Goal: Task Accomplishment & Management: Use online tool/utility

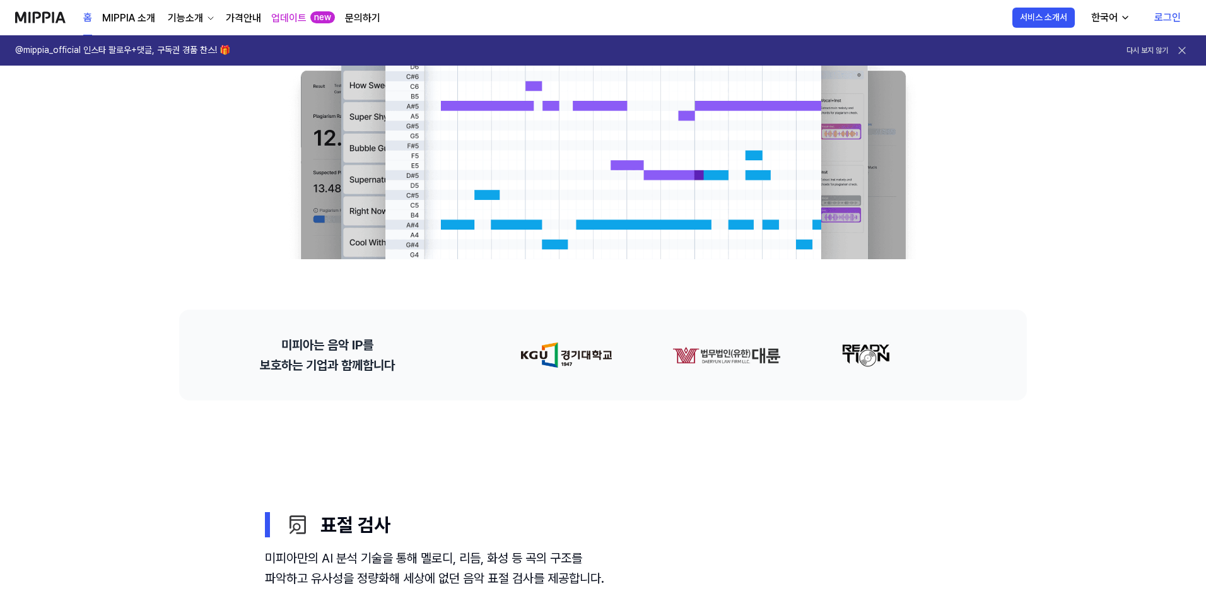
scroll to position [105, 0]
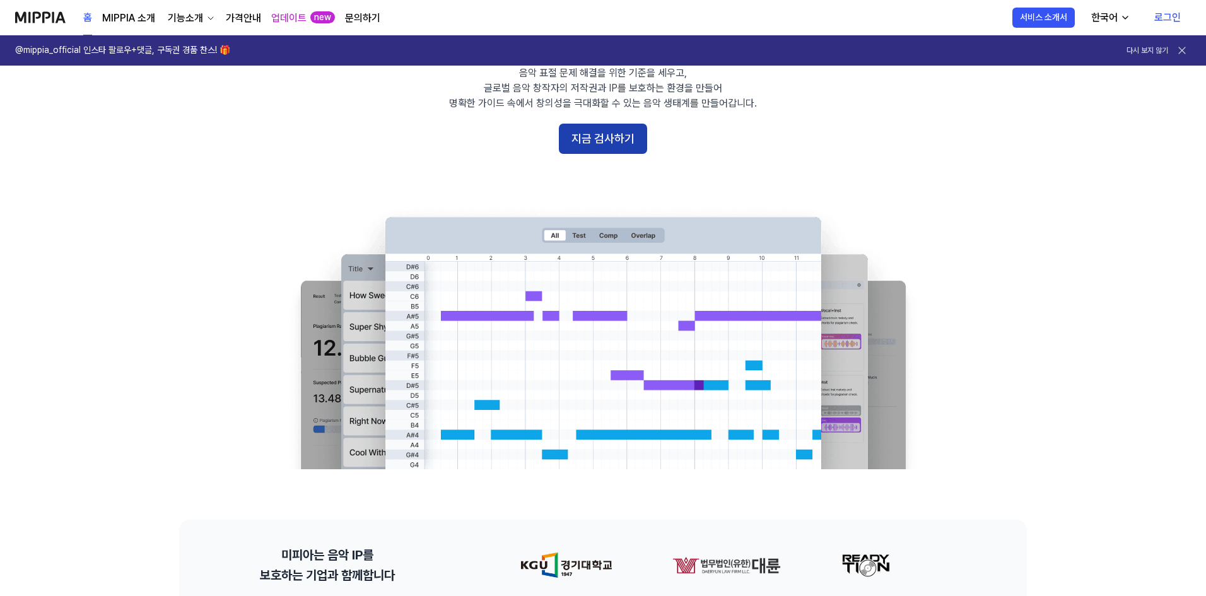
click at [612, 148] on button "지금 검사하기" at bounding box center [603, 139] width 88 height 30
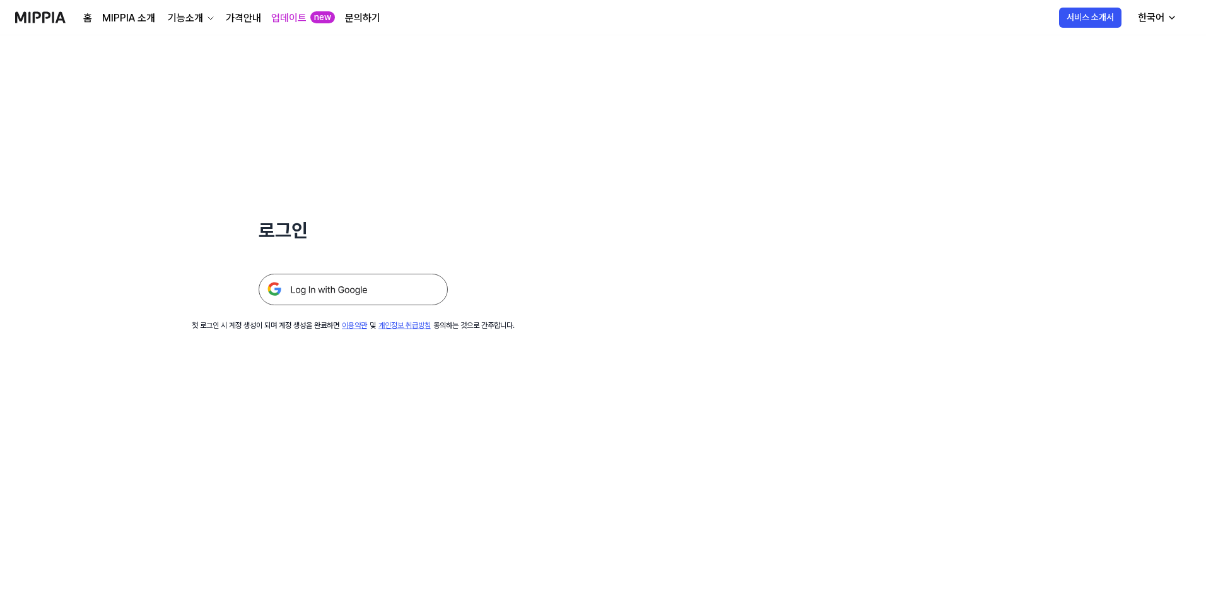
click at [372, 288] on img at bounding box center [353, 290] width 189 height 32
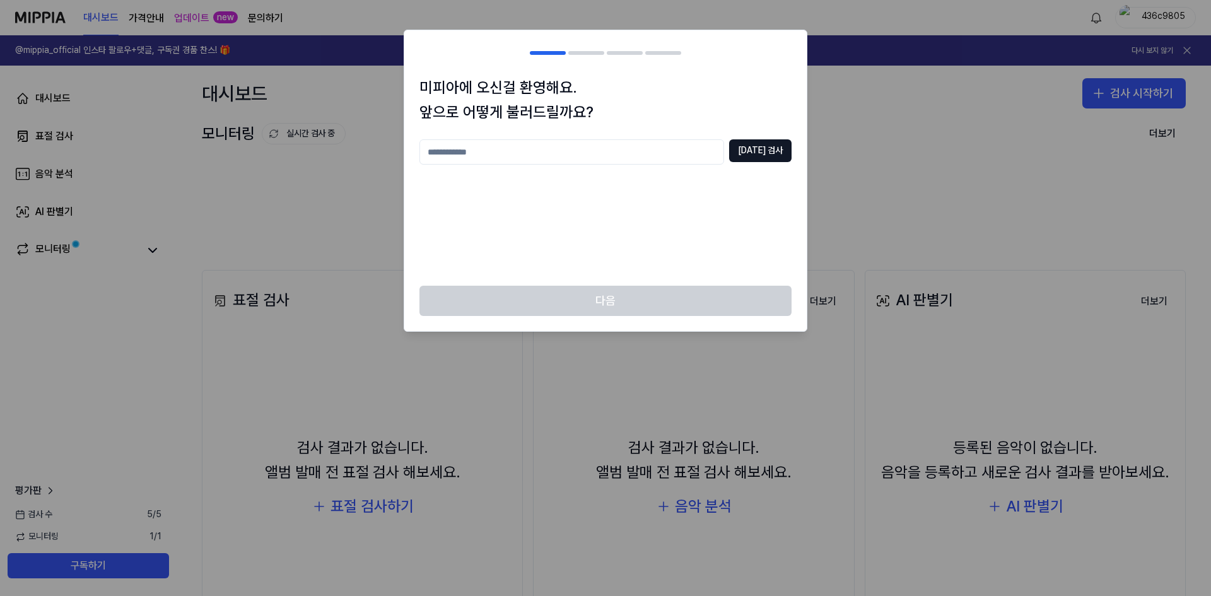
click at [506, 149] on input "text" at bounding box center [571, 151] width 305 height 25
type input "*"
type input "***"
click at [760, 151] on button "[DATE] 검사" at bounding box center [760, 150] width 62 height 23
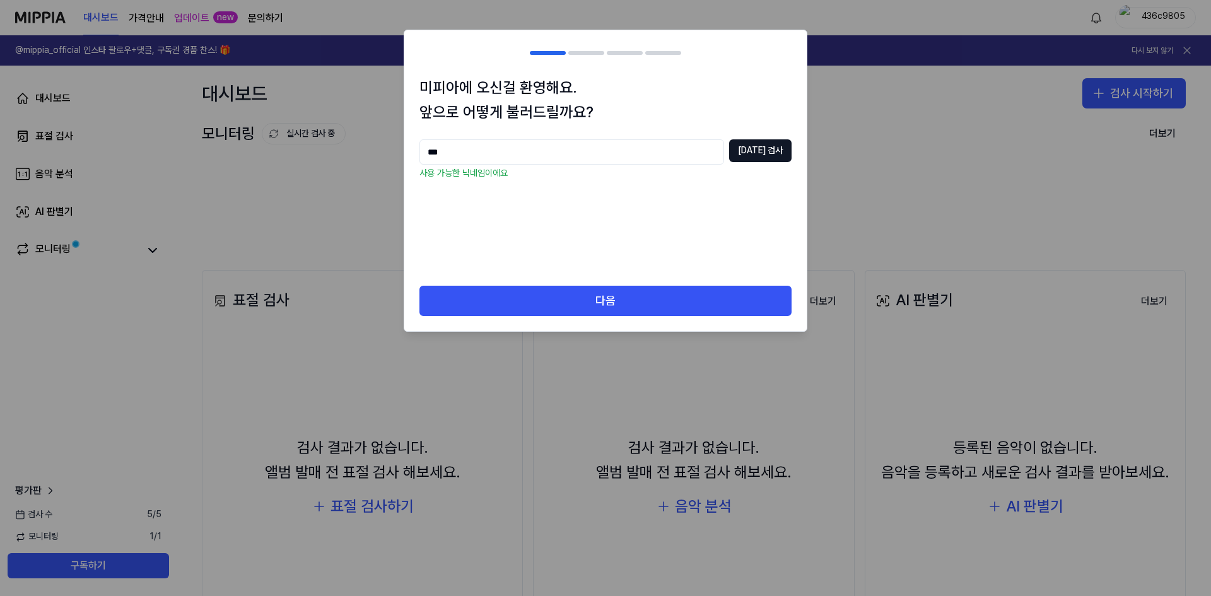
click at [627, 284] on div "미피아에 오신걸 환영해요. 앞으로 어떻게 불러드릴까요? *** [DATE] 검사 사용 가능한 닉네임이에요" at bounding box center [605, 181] width 402 height 210
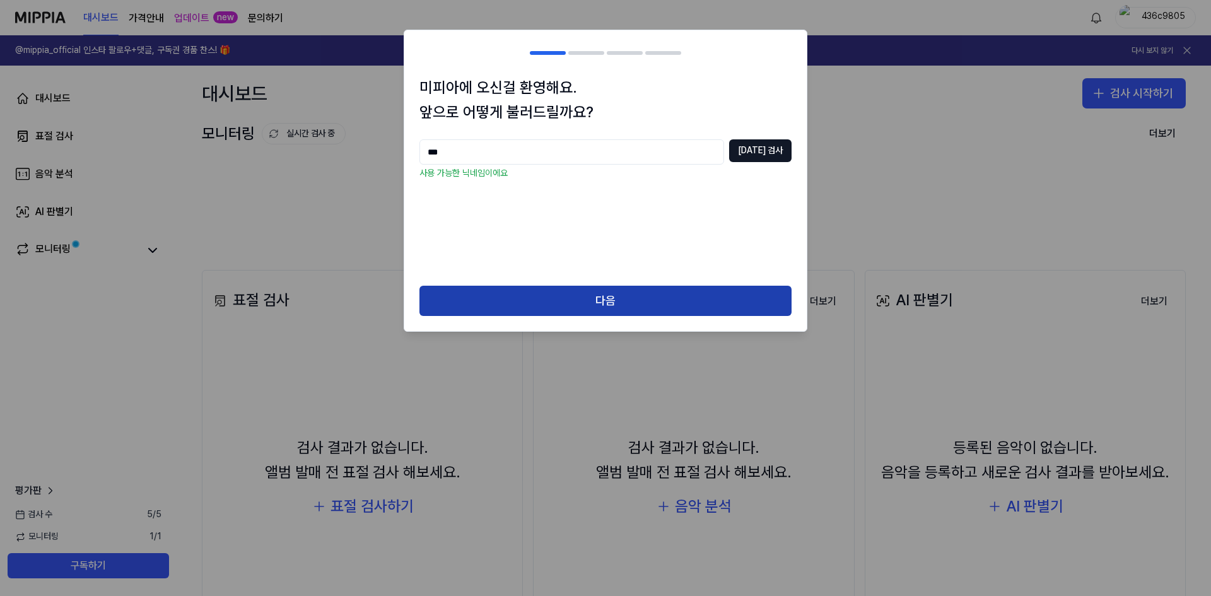
click at [623, 288] on button "다음" at bounding box center [605, 301] width 372 height 30
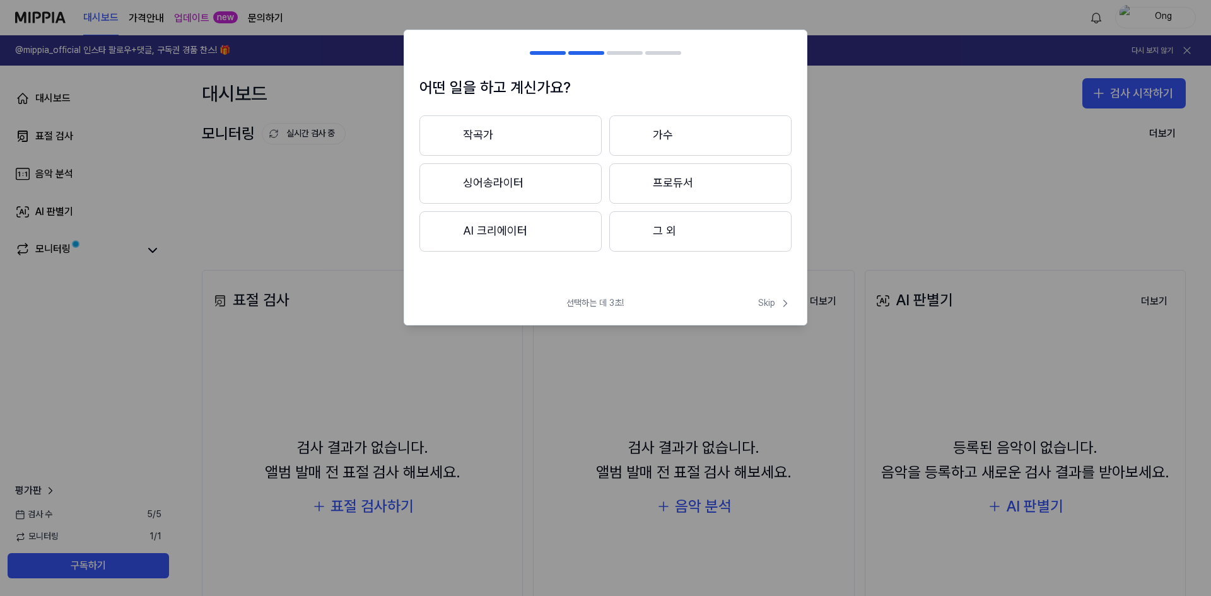
click at [549, 138] on button "작곡가" at bounding box center [510, 135] width 182 height 40
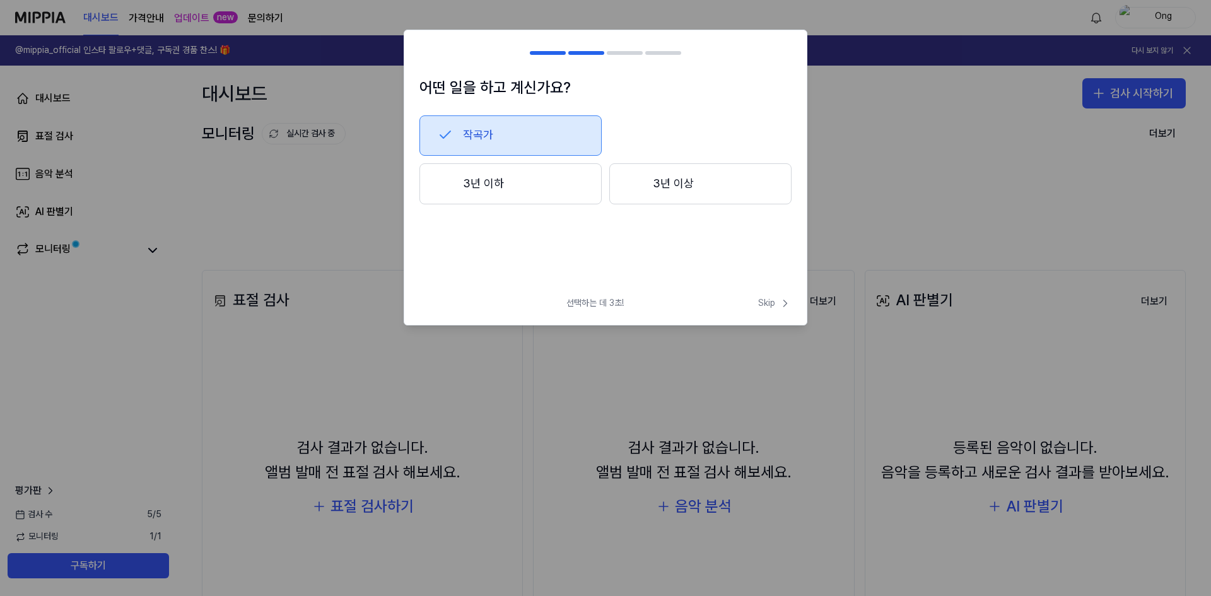
click at [548, 189] on button "3년 이하" at bounding box center [510, 184] width 182 height 42
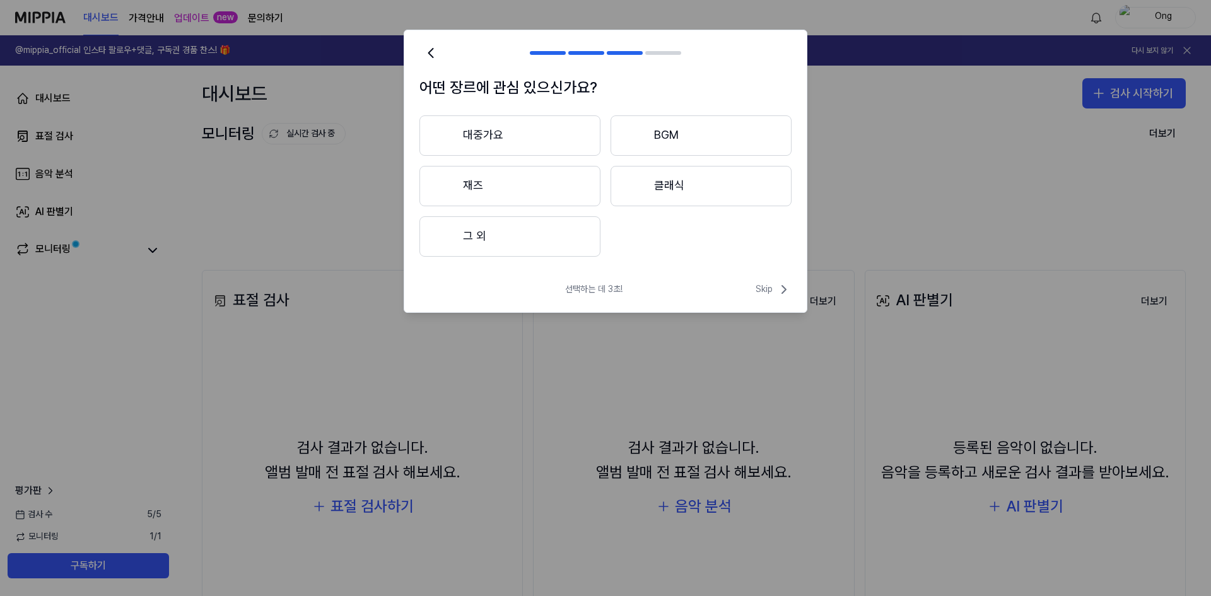
click at [535, 138] on button "대중가요" at bounding box center [509, 135] width 181 height 40
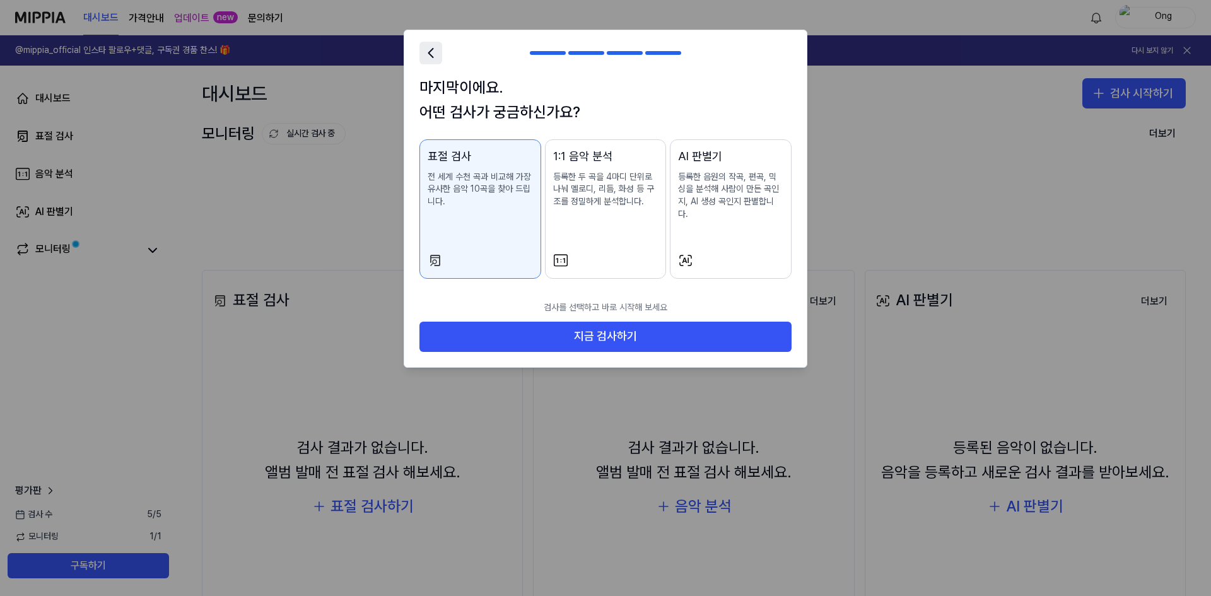
click at [433, 59] on icon at bounding box center [431, 53] width 18 height 18
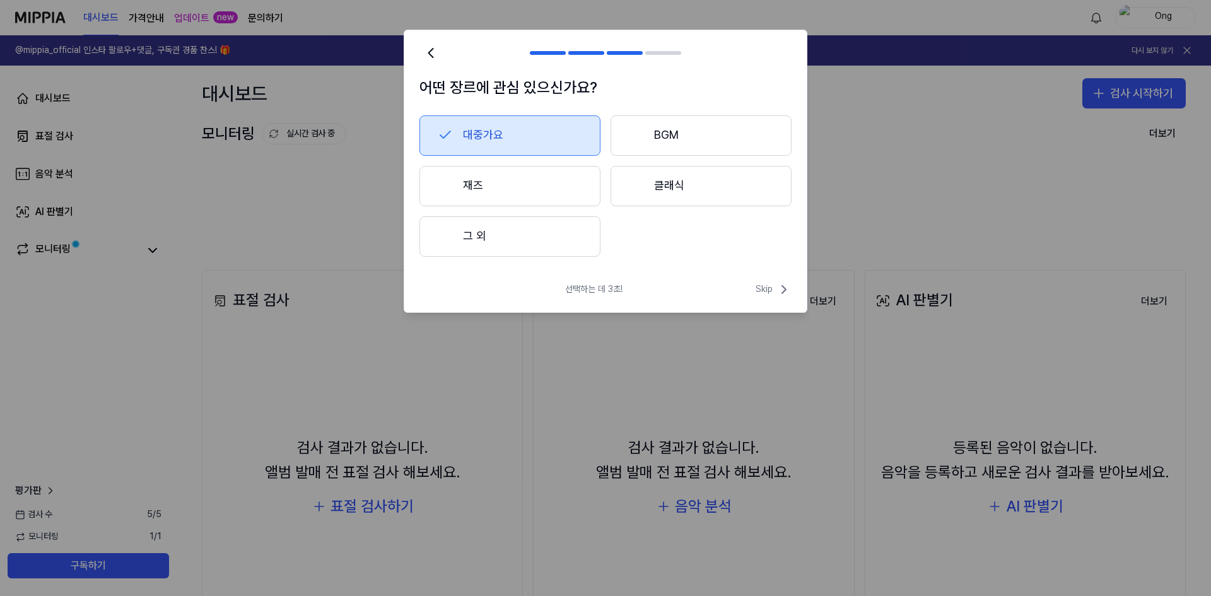
click at [506, 231] on button "그 외" at bounding box center [509, 236] width 181 height 40
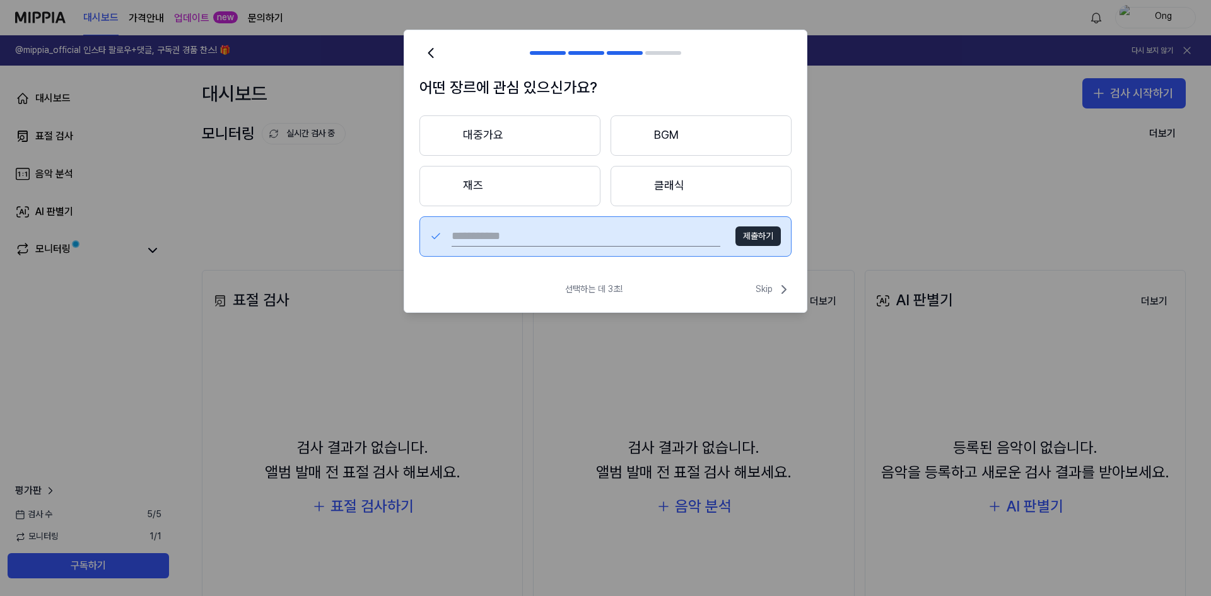
click at [569, 235] on input "text" at bounding box center [586, 236] width 269 height 20
type input "*"
type input "****"
click at [771, 233] on button "제출하기" at bounding box center [757, 236] width 45 height 20
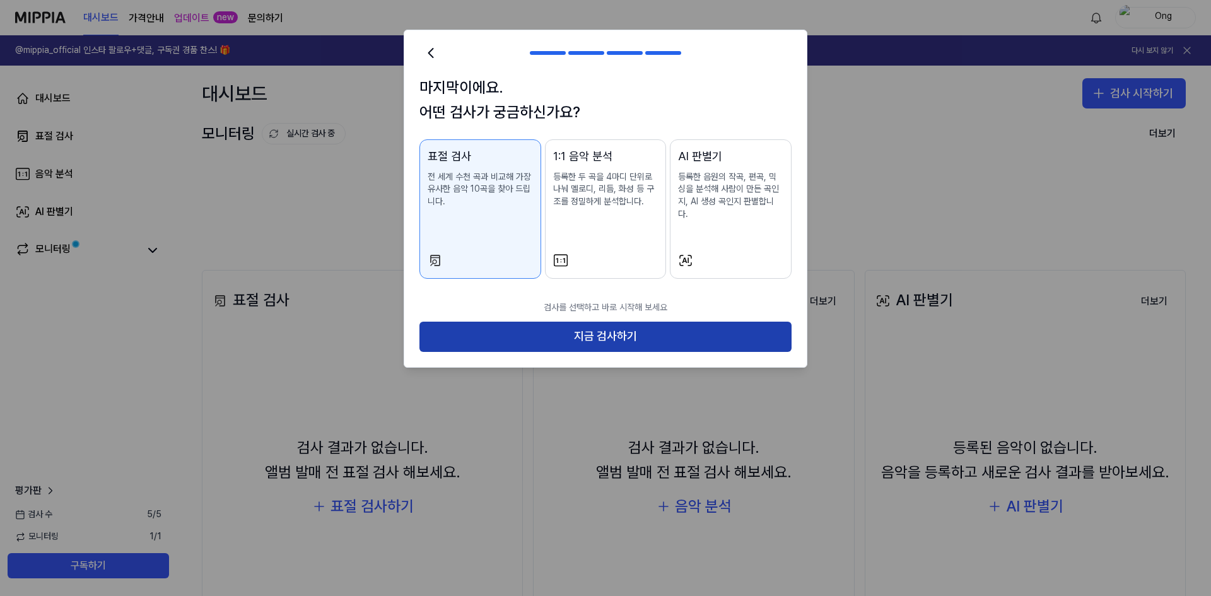
click at [698, 322] on button "지금 검사하기" at bounding box center [605, 337] width 372 height 30
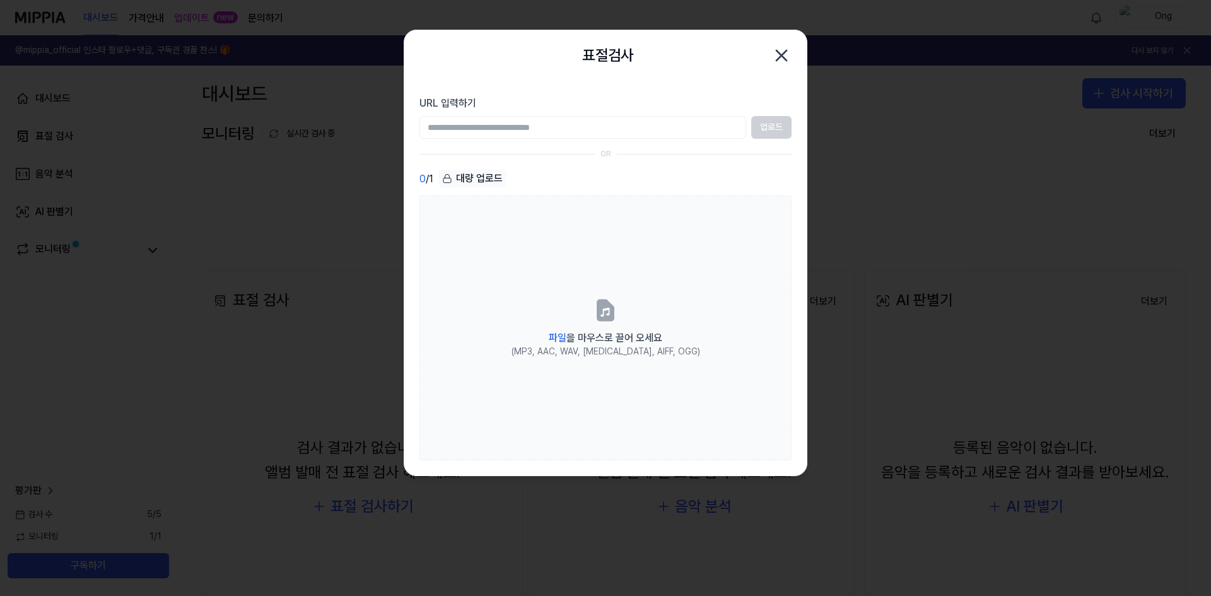
click at [518, 123] on input "URL 입력하기" at bounding box center [582, 127] width 327 height 23
click at [623, 96] on label "URL 입력하기" at bounding box center [605, 103] width 372 height 15
click at [623, 116] on input "URL 입력하기" at bounding box center [582, 127] width 327 height 23
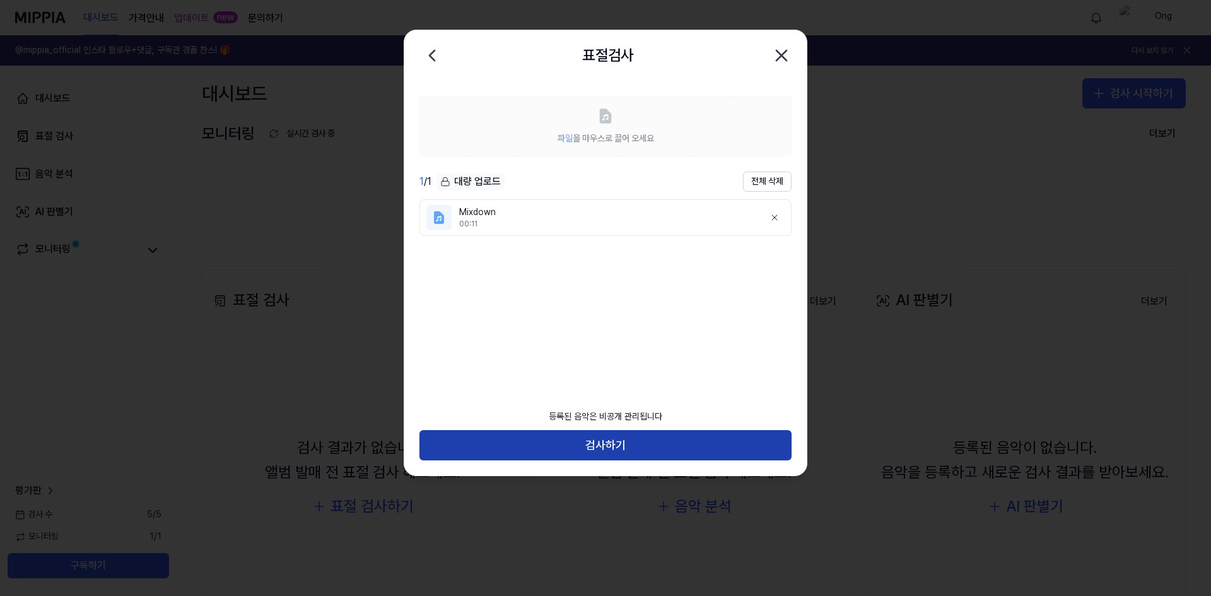
click at [620, 442] on button "검사하기" at bounding box center [605, 445] width 372 height 30
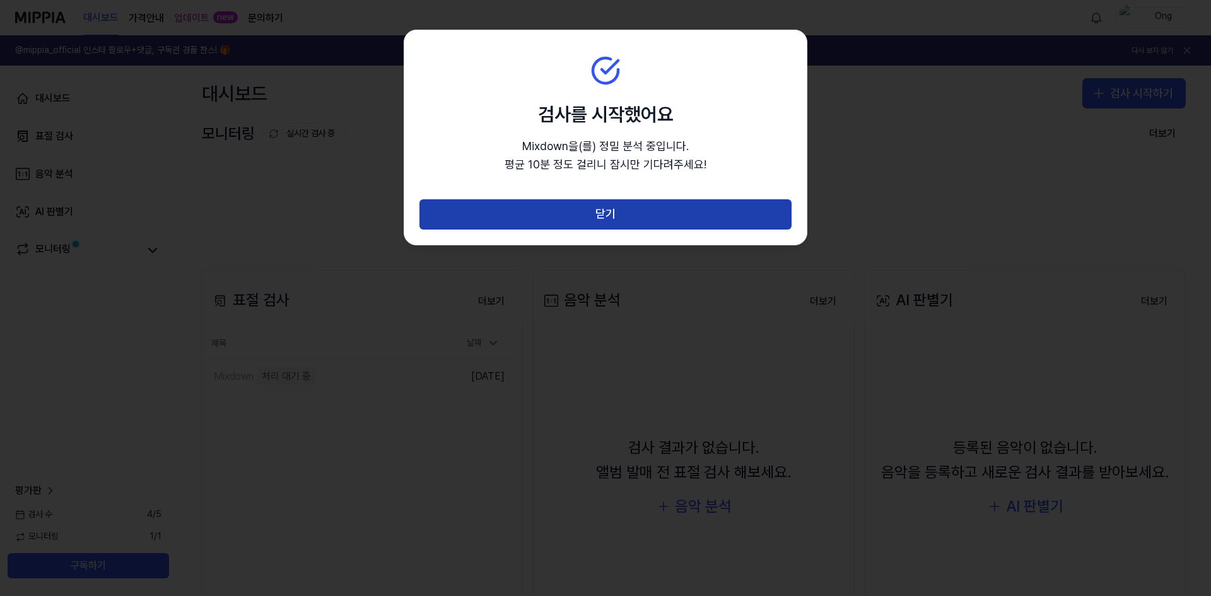
click at [619, 212] on button "닫기" at bounding box center [605, 214] width 372 height 30
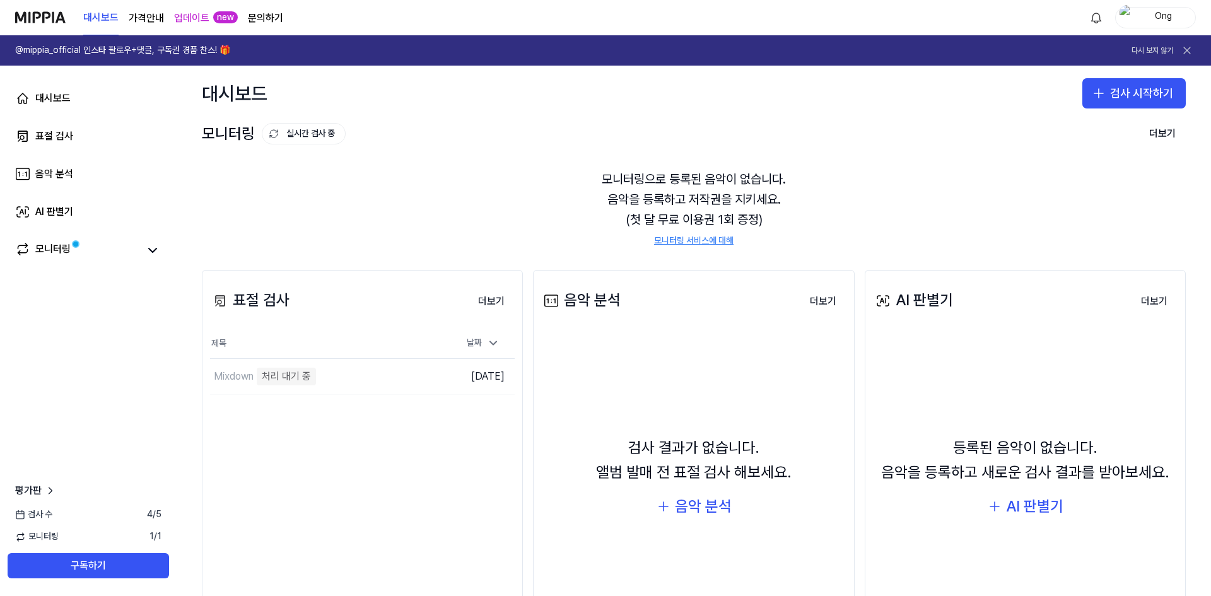
scroll to position [97, 0]
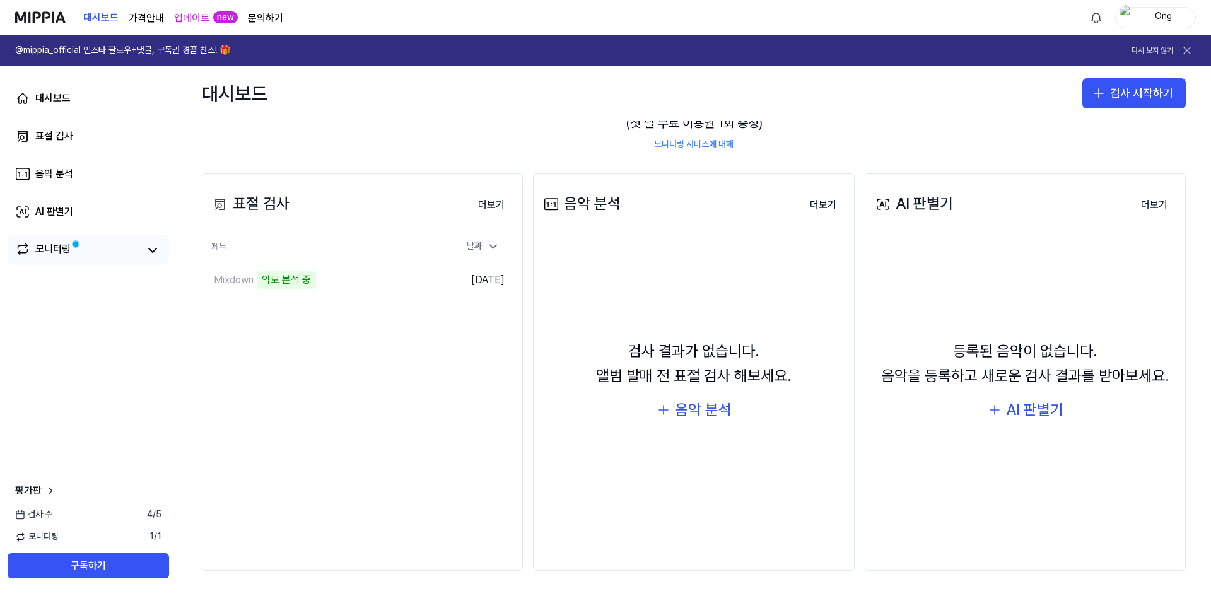
click at [108, 257] on link "모니터링" at bounding box center [77, 251] width 124 height 18
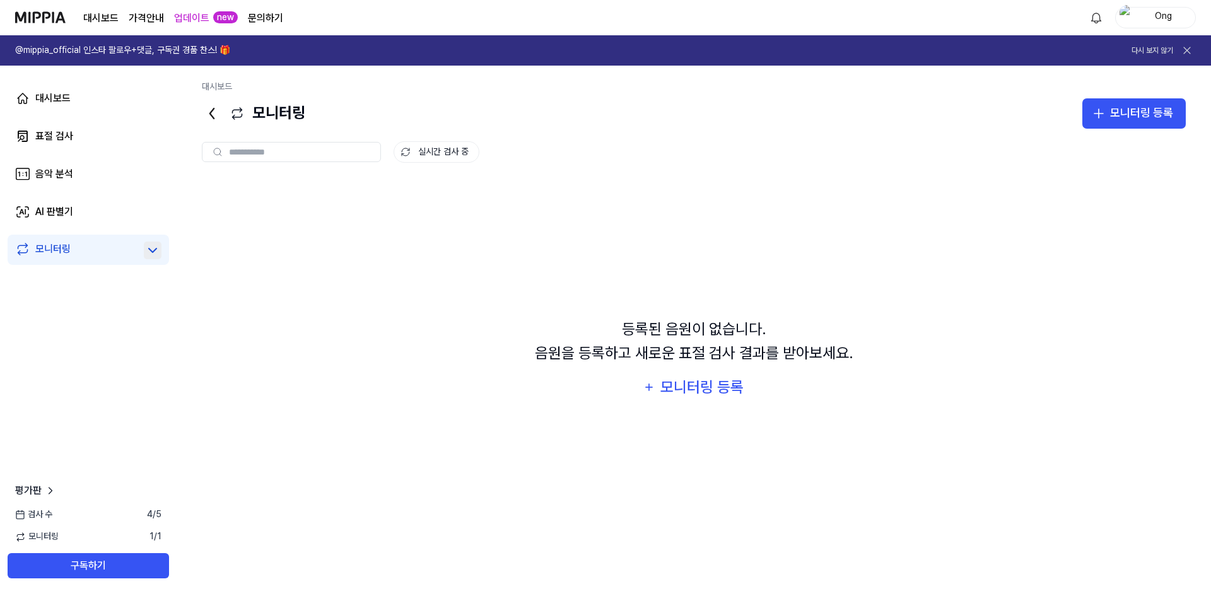
click at [157, 251] on icon at bounding box center [152, 250] width 15 height 15
click at [157, 250] on icon at bounding box center [152, 250] width 15 height 15
click at [114, 107] on link "대시보드" at bounding box center [88, 98] width 161 height 30
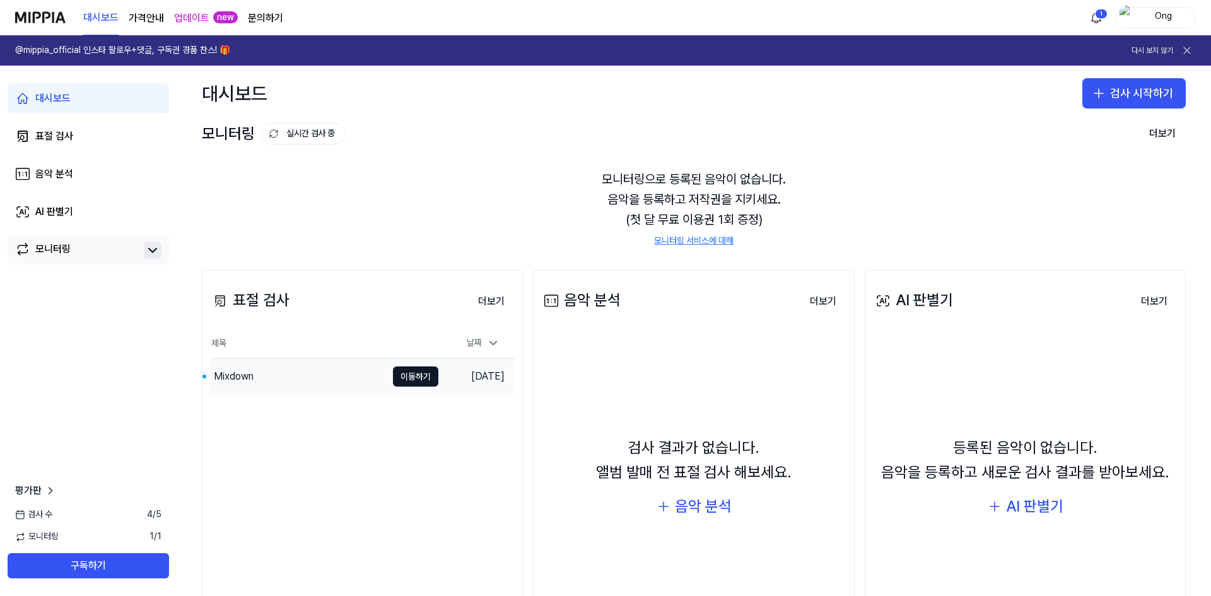
click at [340, 377] on div "Mixdown" at bounding box center [298, 376] width 177 height 35
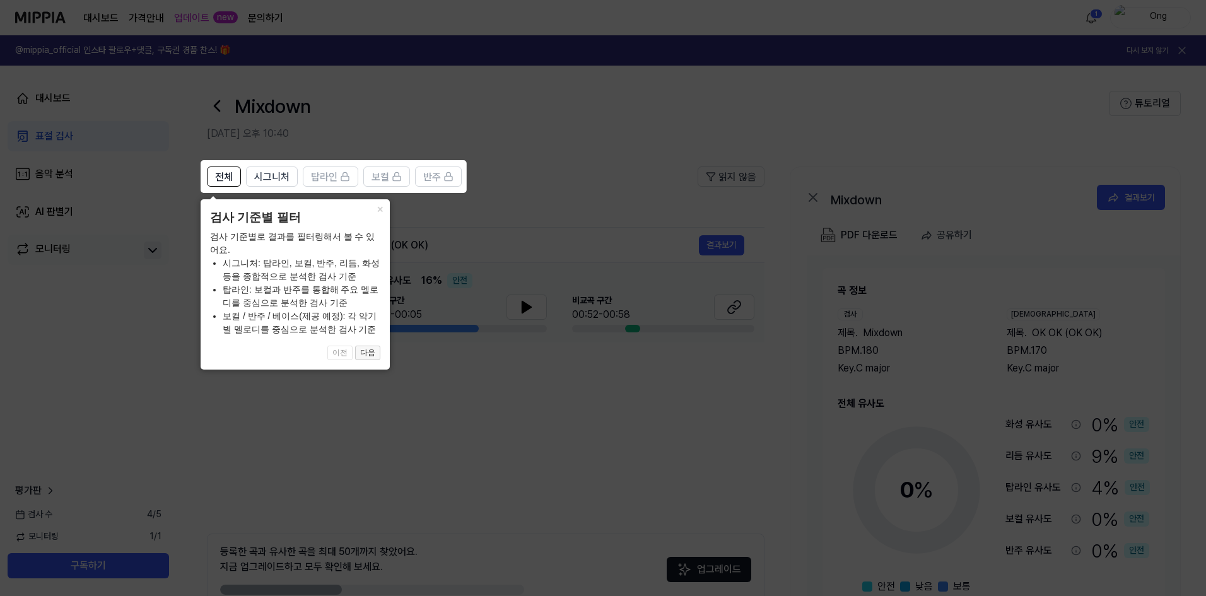
click at [377, 353] on button "다음" at bounding box center [367, 353] width 25 height 15
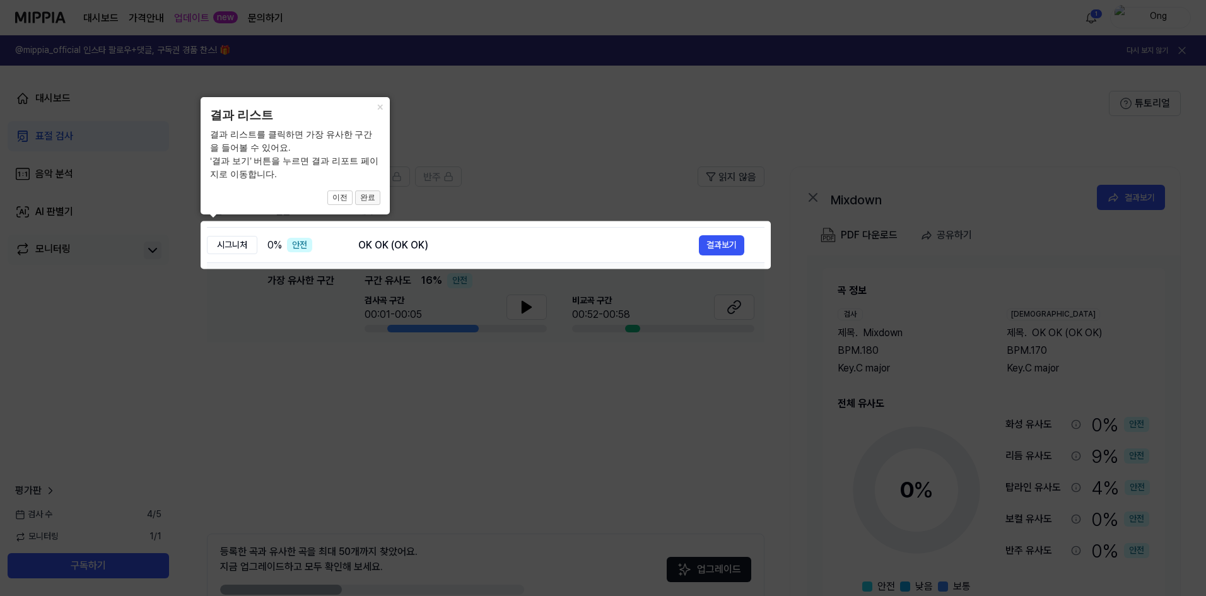
click at [365, 197] on button "완료" at bounding box center [367, 197] width 25 height 15
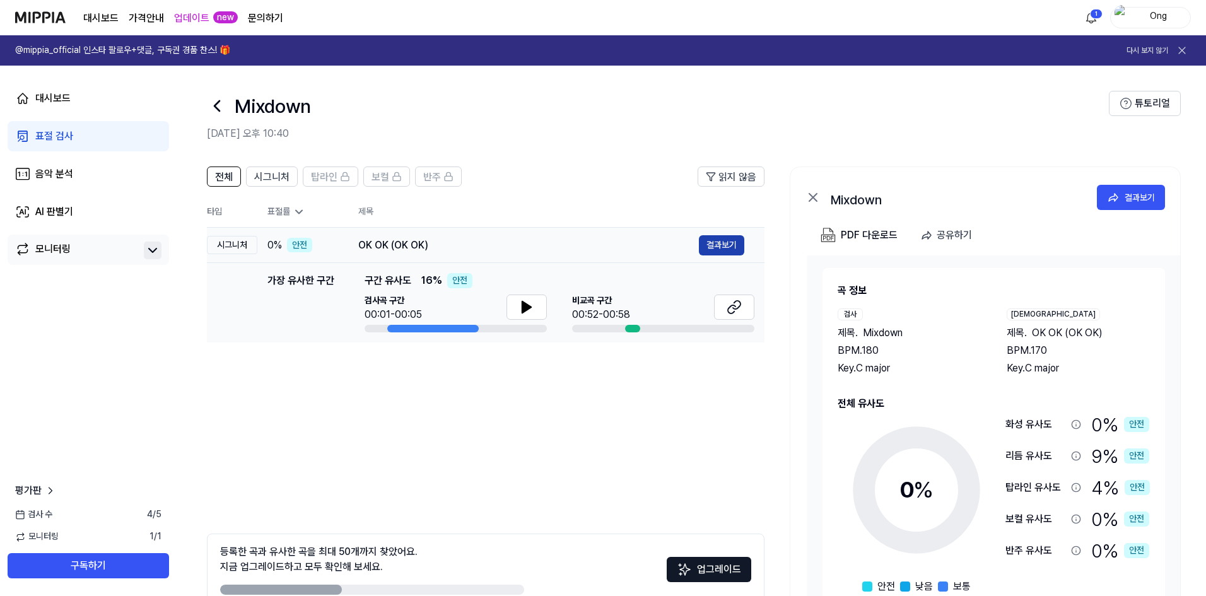
click at [710, 244] on button "결과보기" at bounding box center [721, 245] width 45 height 20
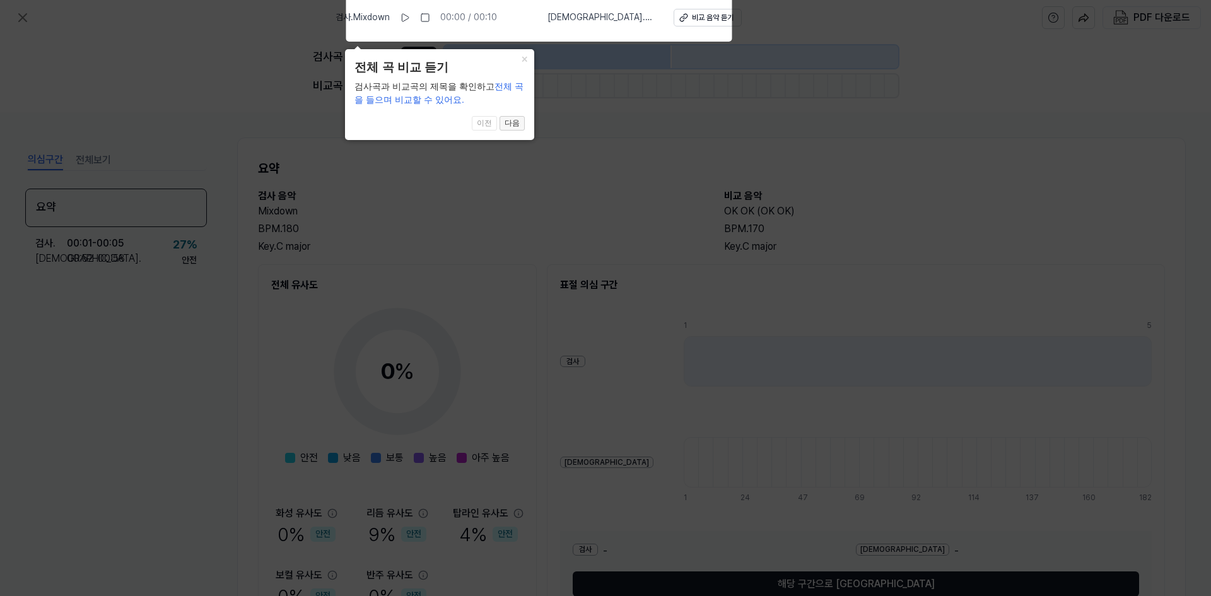
click at [513, 122] on button "다음" at bounding box center [512, 123] width 25 height 15
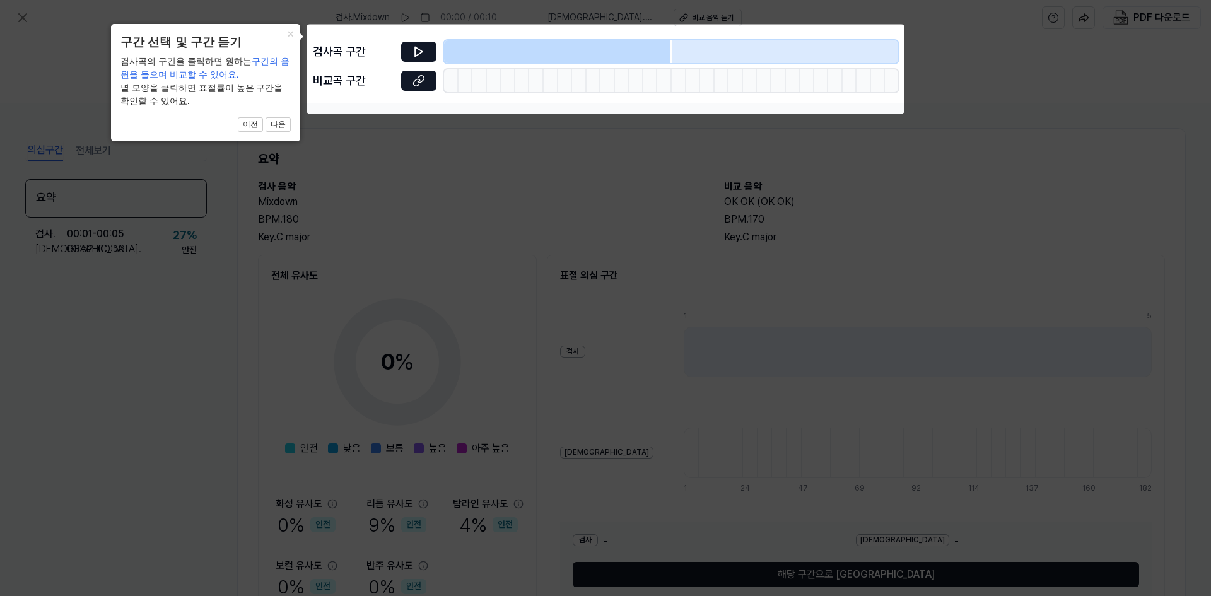
click at [260, 83] on div "× 구간 선택 및 구간 듣기 검사곡의 구간을 클릭하면 원하는 구간의 음원을 들으며 비교할 수 있어요. 별 모양을 클릭하면 표절률이 높은 구간을…" at bounding box center [205, 82] width 189 height 117
click at [281, 124] on button "다음" at bounding box center [278, 124] width 25 height 15
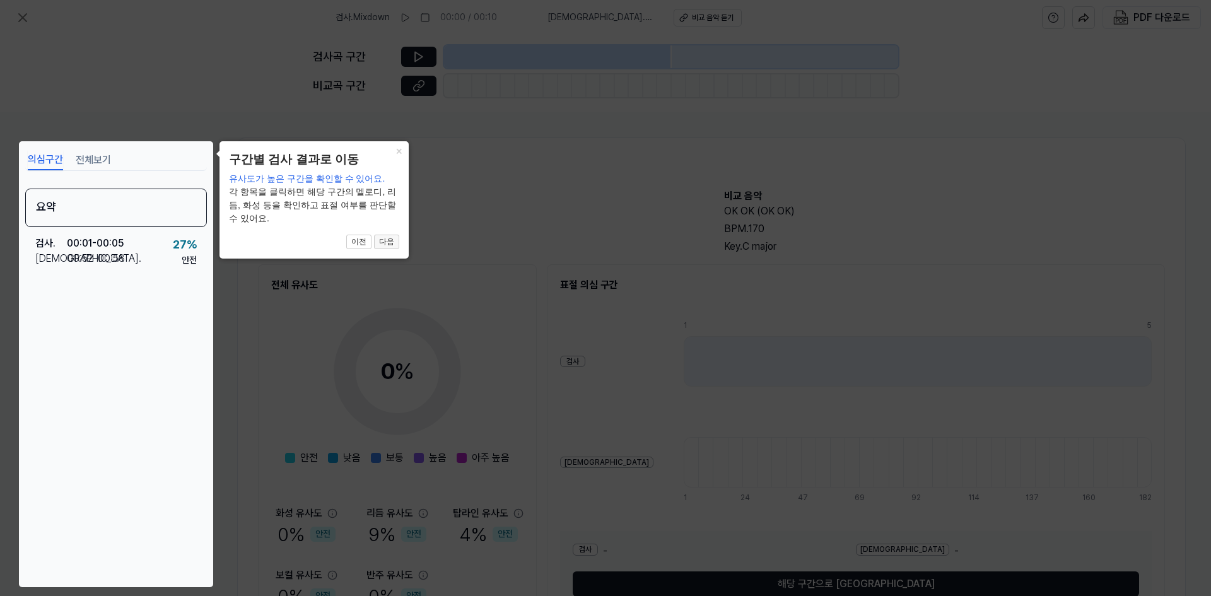
click at [397, 246] on button "다음" at bounding box center [386, 242] width 25 height 15
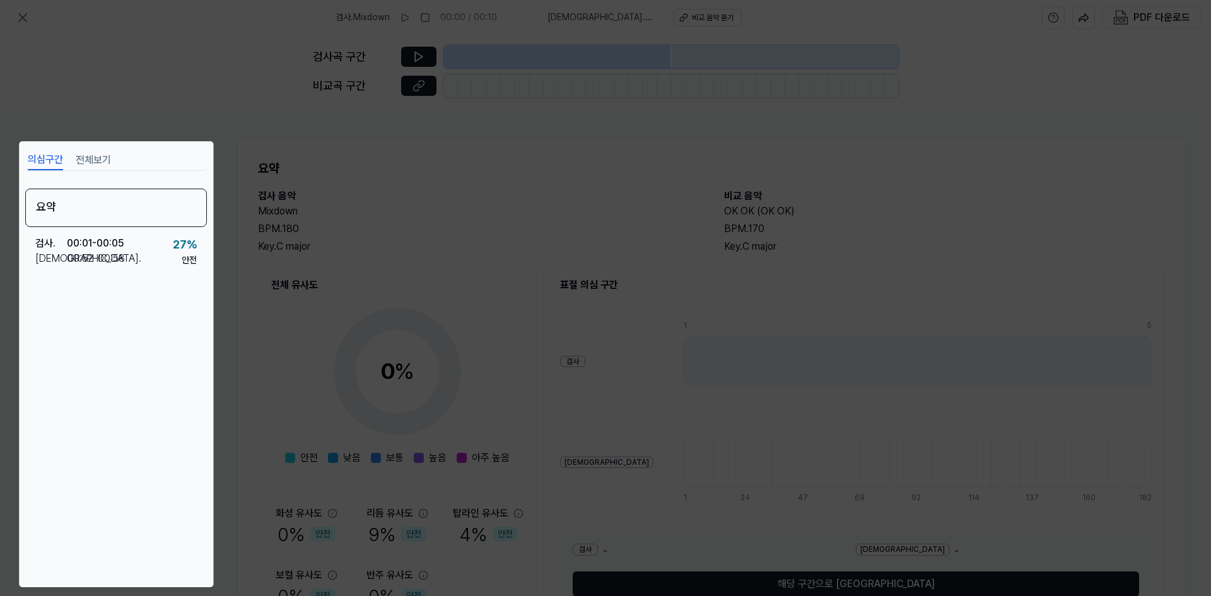
scroll to position [73, 0]
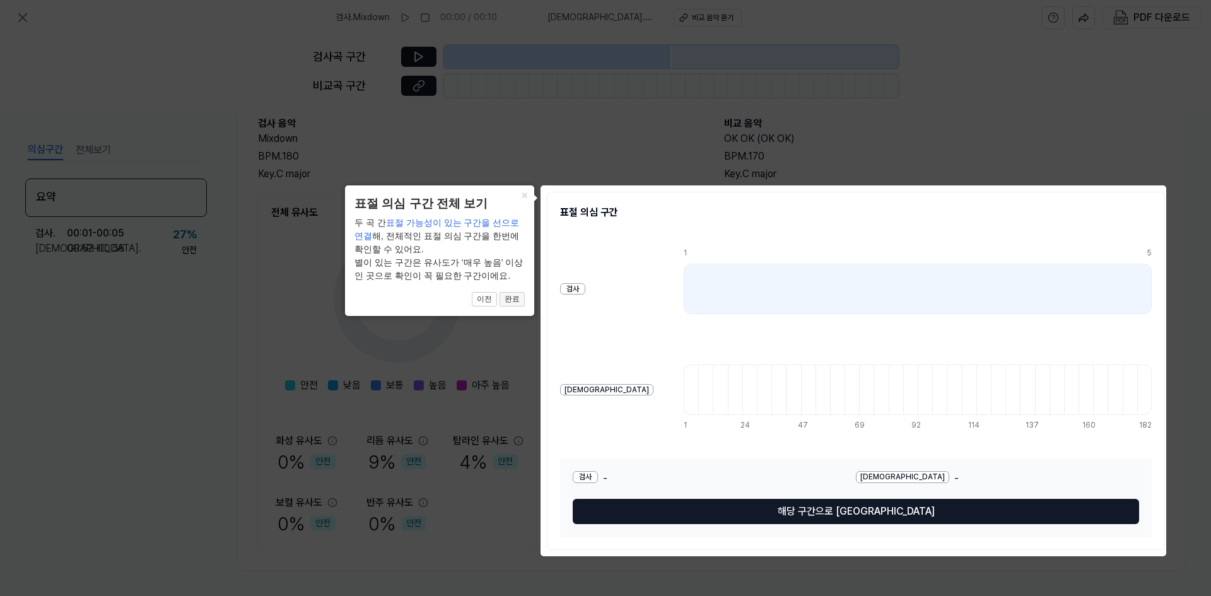
click at [518, 301] on button "완료" at bounding box center [512, 299] width 25 height 15
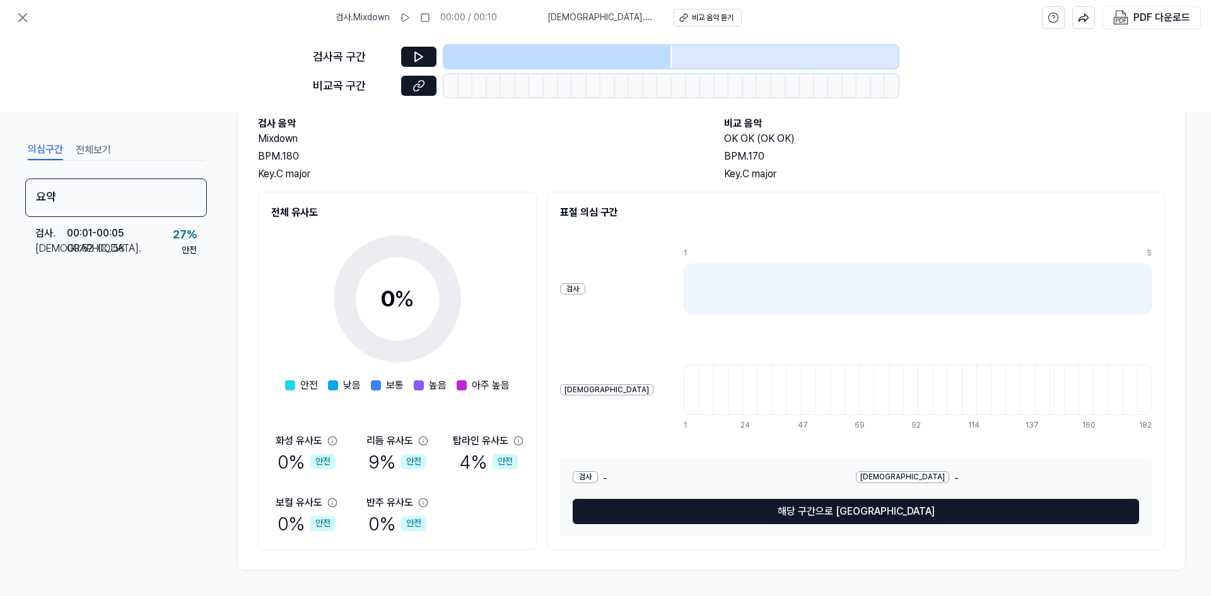
click at [414, 46] on div "검사곡 구간" at bounding box center [605, 56] width 585 height 23
click at [414, 48] on button at bounding box center [418, 57] width 35 height 20
click at [590, 55] on div at bounding box center [558, 56] width 228 height 23
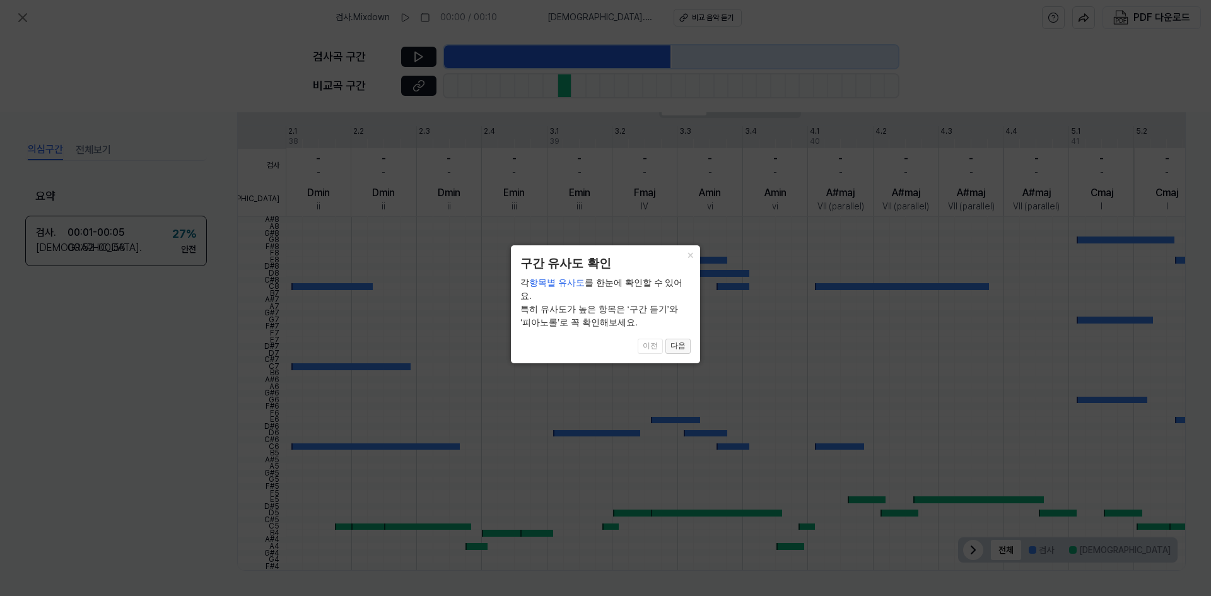
click at [679, 339] on button "다음" at bounding box center [677, 346] width 25 height 15
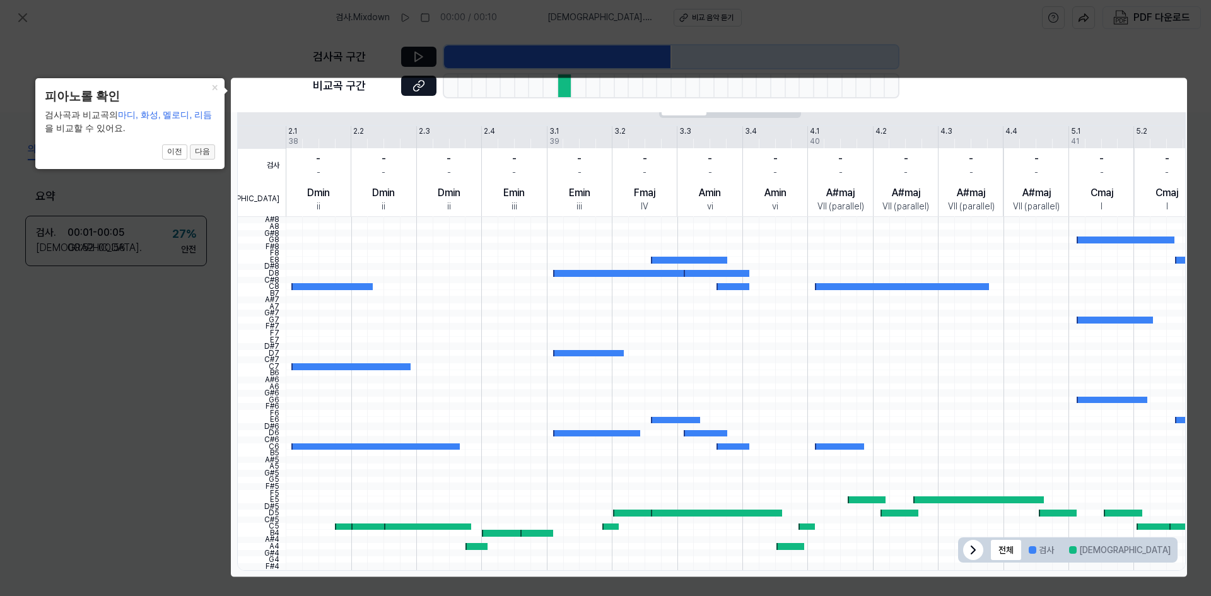
click at [208, 154] on button "다음" at bounding box center [202, 151] width 25 height 15
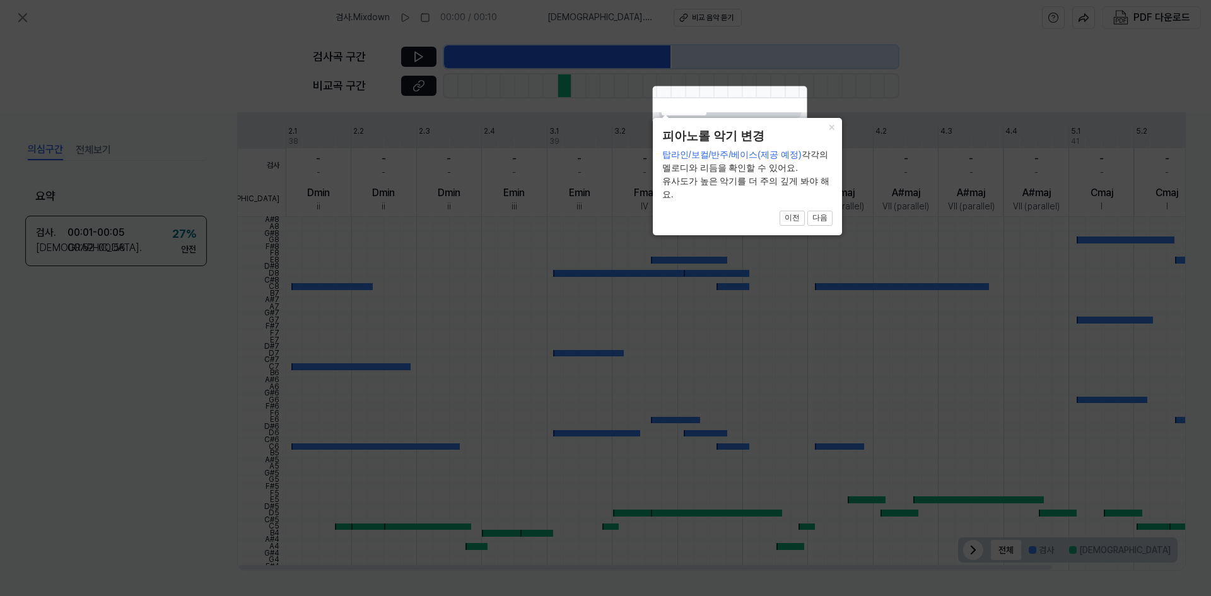
drag, startPoint x: 687, startPoint y: 114, endPoint x: 725, endPoint y: 120, distance: 39.0
click at [732, 124] on body "검사 . Mixdown 00:00 / 00:10 비교 . OK OK (OK OK) 비교 음악 듣기 PDF 다운로드 검사곡 구간 [GEOGRAP…" at bounding box center [605, 298] width 1211 height 596
click at [694, 114] on button "Topline" at bounding box center [684, 105] width 45 height 20
click at [819, 221] on button "다음" at bounding box center [819, 218] width 25 height 15
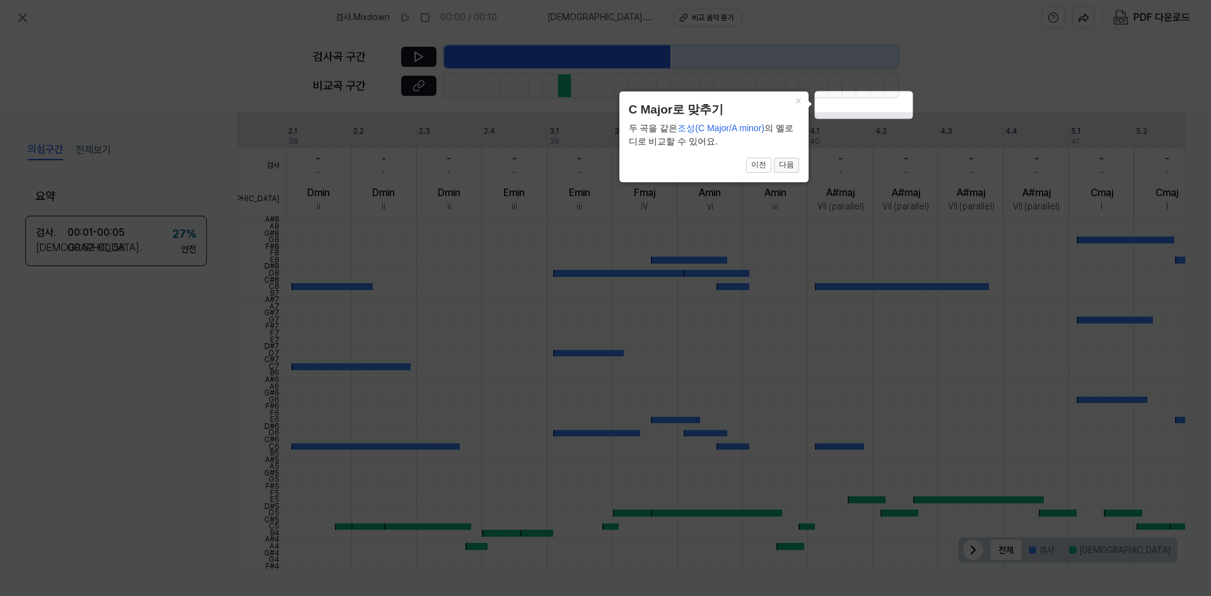
click at [790, 167] on button "다음" at bounding box center [786, 165] width 25 height 15
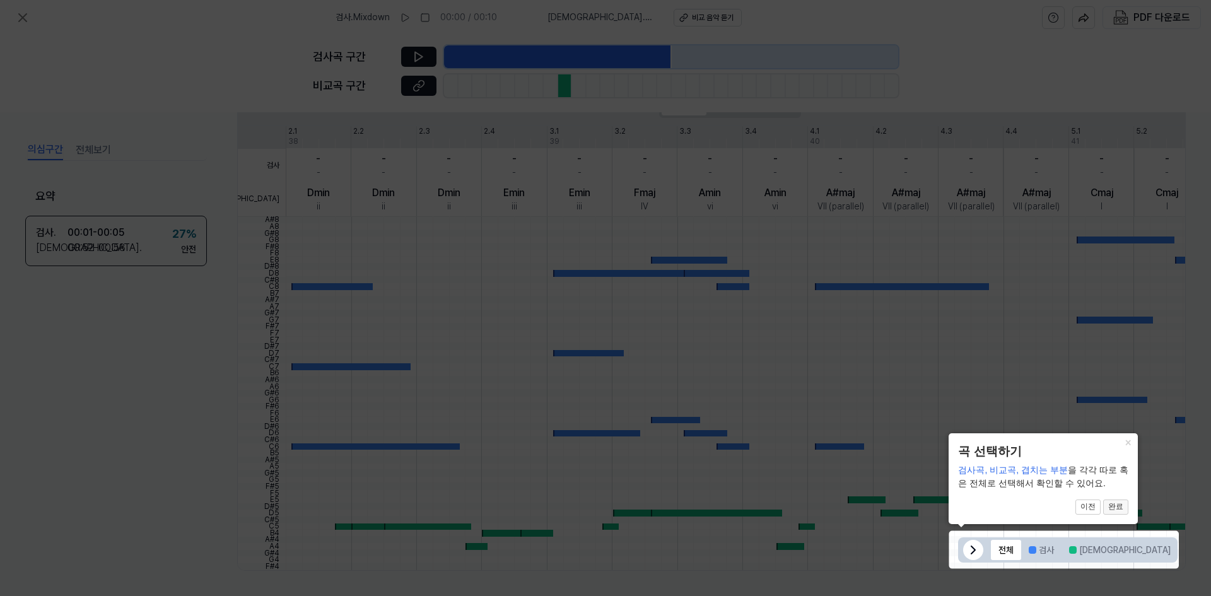
click at [1116, 508] on button "완료" at bounding box center [1115, 507] width 25 height 15
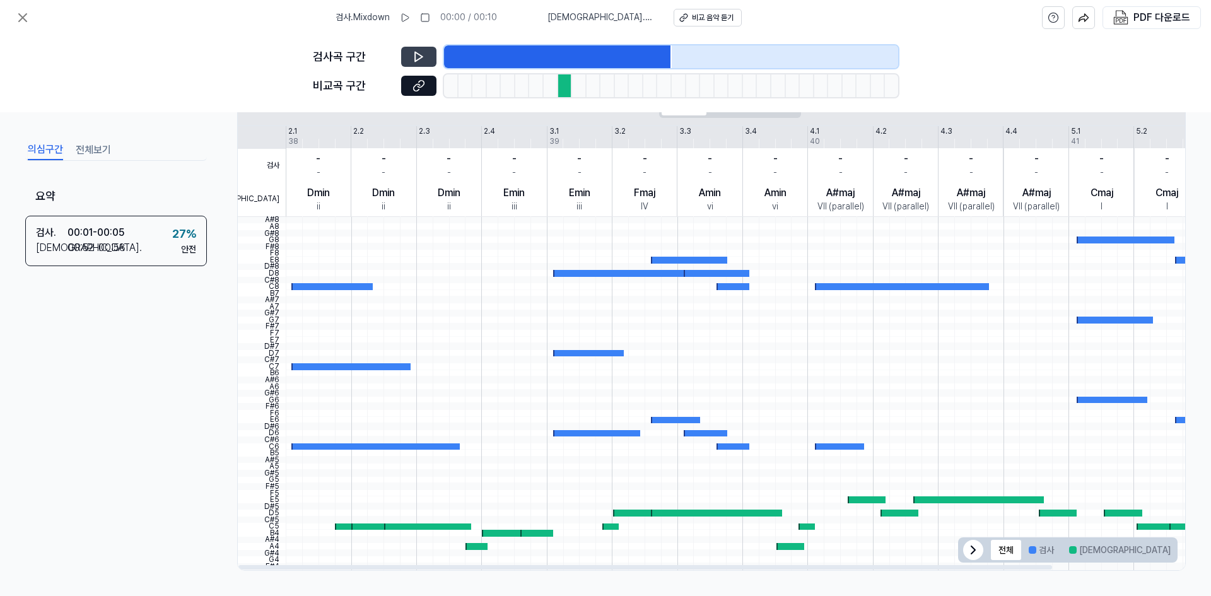
click at [421, 51] on icon at bounding box center [419, 56] width 13 height 13
click at [418, 54] on icon at bounding box center [419, 56] width 8 height 9
click at [418, 54] on icon at bounding box center [417, 56] width 2 height 8
click at [450, 55] on div at bounding box center [558, 56] width 228 height 23
drag, startPoint x: 671, startPoint y: 57, endPoint x: 554, endPoint y: 76, distance: 118.2
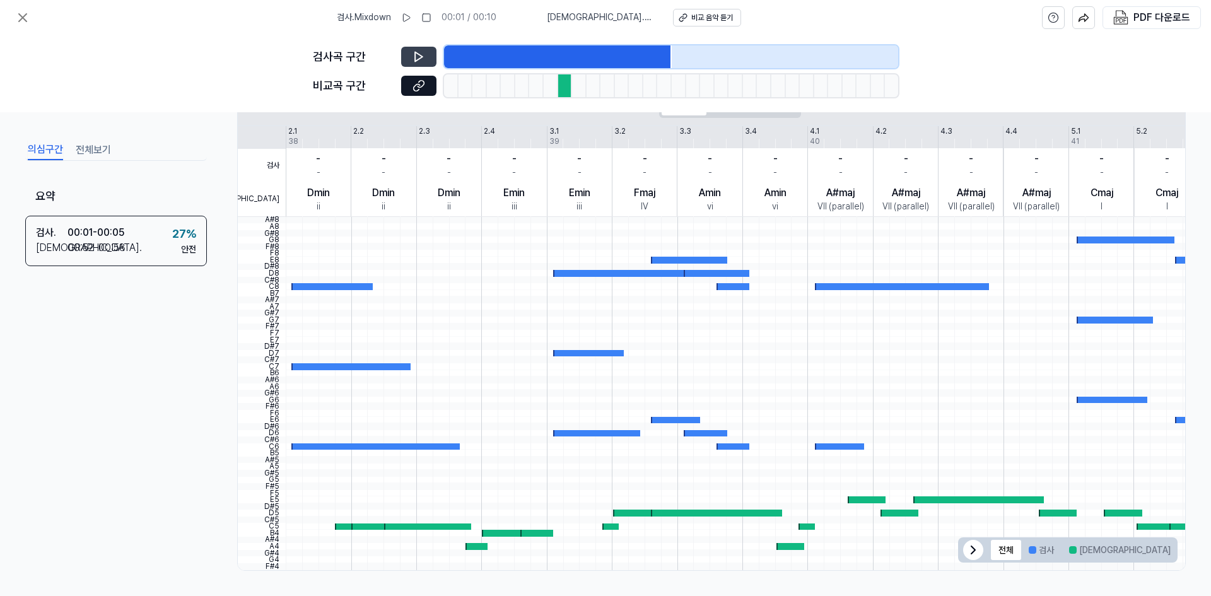
click at [566, 71] on div "검사곡 구간 [GEOGRAPHIC_DATA] 구간" at bounding box center [605, 73] width 585 height 77
click at [448, 87] on div at bounding box center [451, 85] width 15 height 23
click at [127, 240] on div "검사 . 00:01 - 00:05 비교 . 00:52 - 00:58 27 % 안전" at bounding box center [116, 240] width 182 height 50
click at [98, 153] on button "전체보기" at bounding box center [93, 150] width 35 height 20
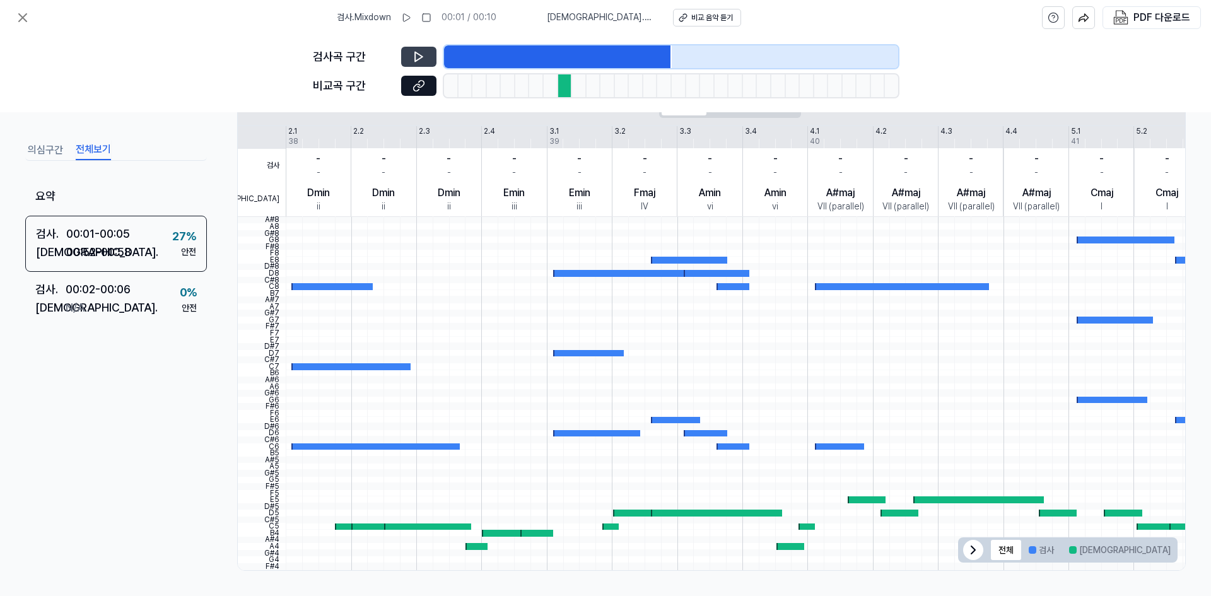
click at [47, 150] on button "의심구간" at bounding box center [45, 150] width 35 height 20
click at [86, 142] on button "전체보기" at bounding box center [93, 150] width 35 height 20
click at [713, 18] on div "비교 음악 듣기" at bounding box center [712, 18] width 42 height 11
click at [429, 84] on button at bounding box center [418, 86] width 35 height 20
